Goal: Transaction & Acquisition: Purchase product/service

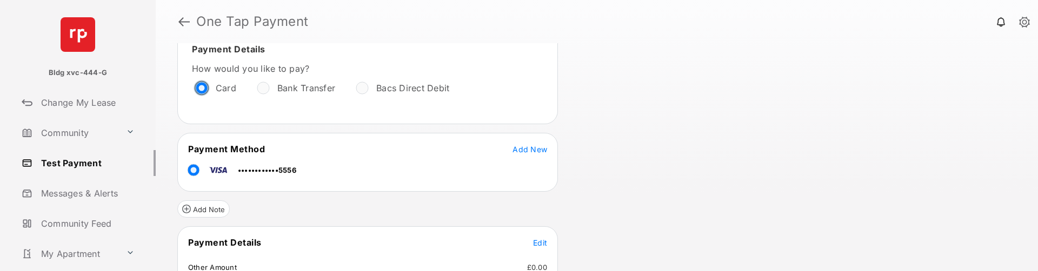
scroll to position [108, 0]
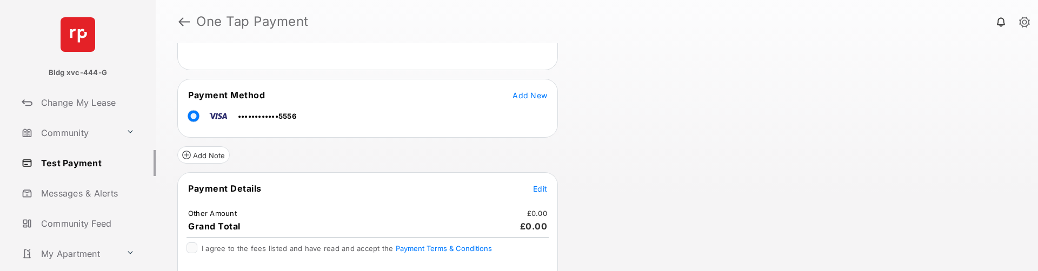
click at [538, 187] on span "Edit" at bounding box center [540, 188] width 14 height 9
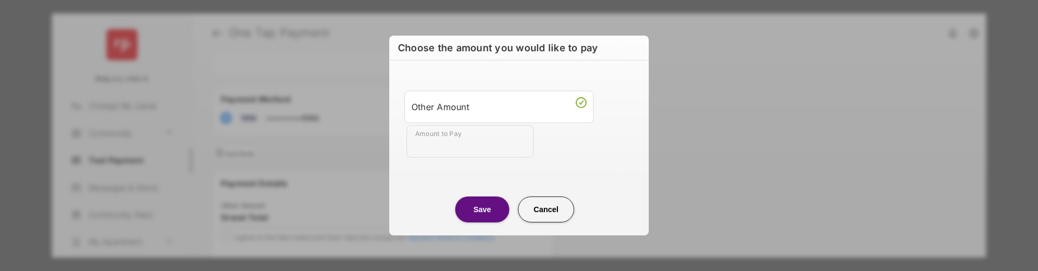
click at [474, 145] on input "Amount to Pay" at bounding box center [470, 141] width 127 height 32
type input "**"
click at [488, 206] on button "Save" at bounding box center [482, 210] width 54 height 26
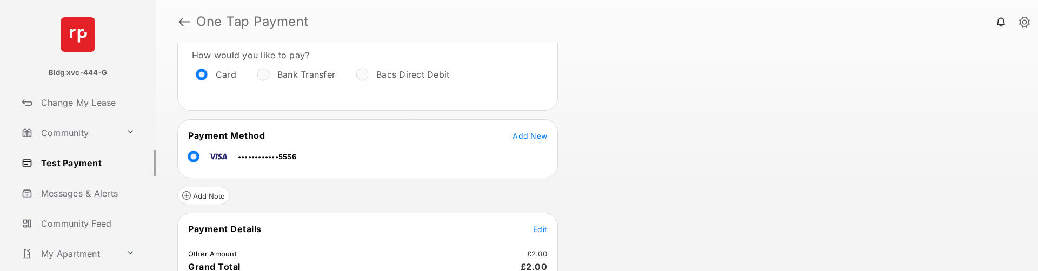
scroll to position [146, 0]
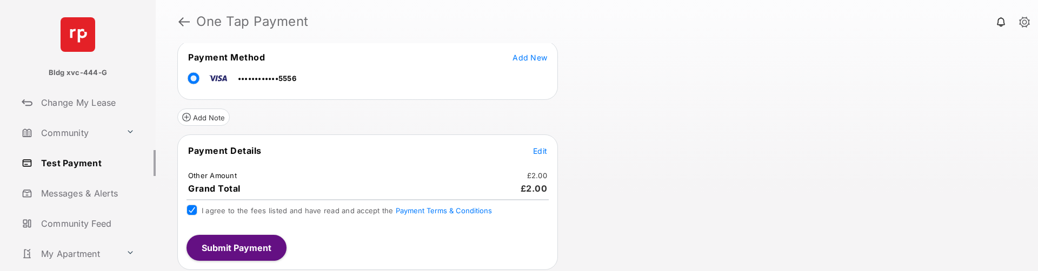
click at [241, 255] on button "Submit Payment" at bounding box center [237, 248] width 100 height 26
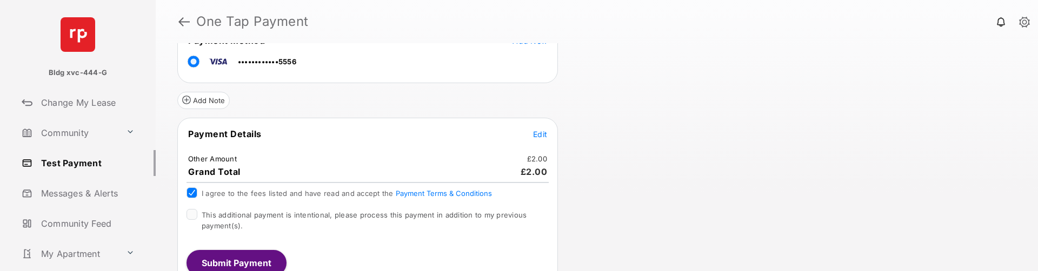
scroll to position [231, 0]
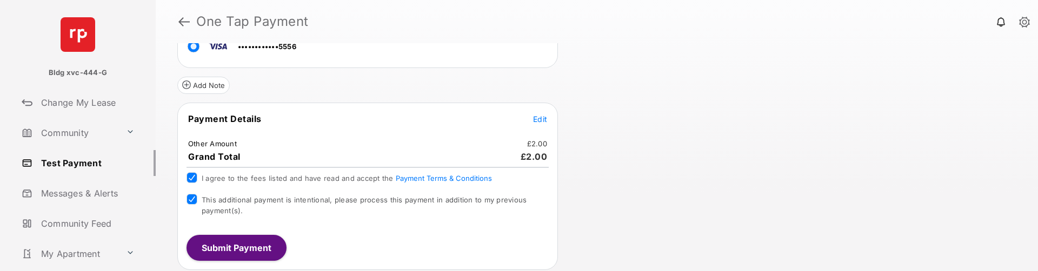
click at [220, 252] on button "Submit Payment" at bounding box center [237, 248] width 100 height 26
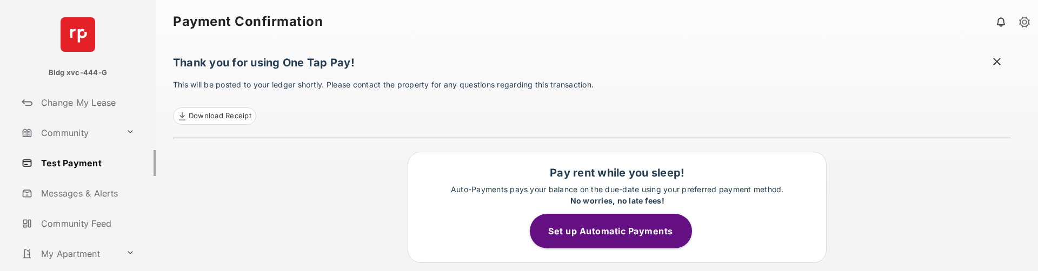
drag, startPoint x: 77, startPoint y: 161, endPoint x: 58, endPoint y: 164, distance: 19.2
click at [58, 164] on link "Test Payment" at bounding box center [86, 163] width 138 height 26
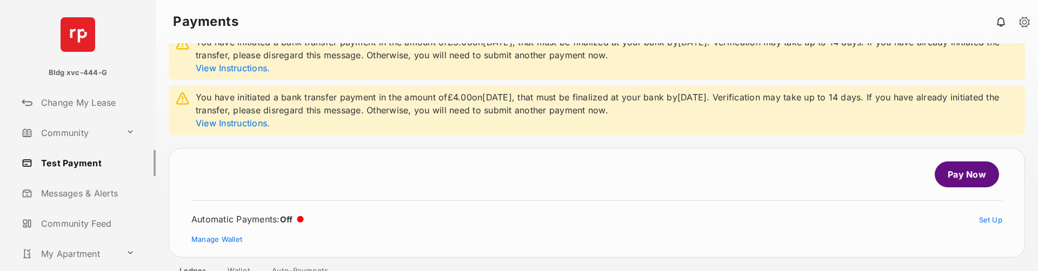
scroll to position [54, 0]
